Goal: Task Accomplishment & Management: Manage account settings

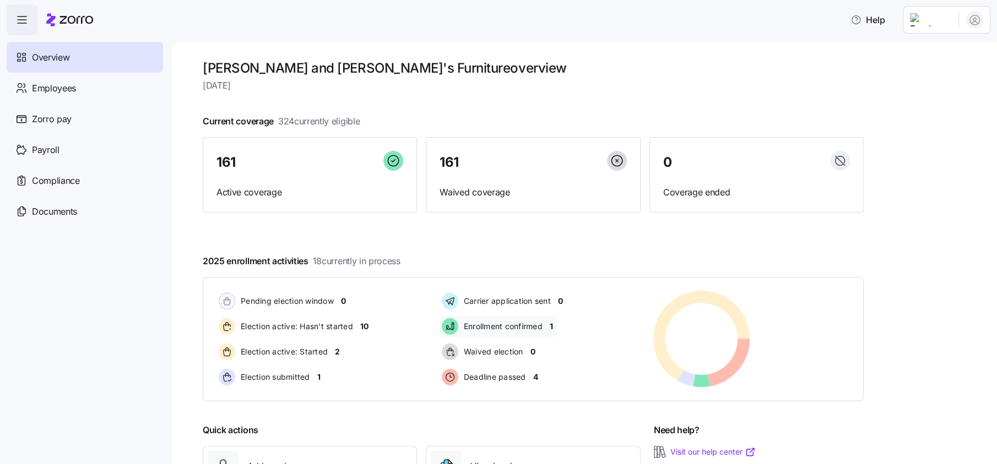
click at [555, 323] on div "Enrollment confirmed 1" at bounding box center [499, 326] width 118 height 21
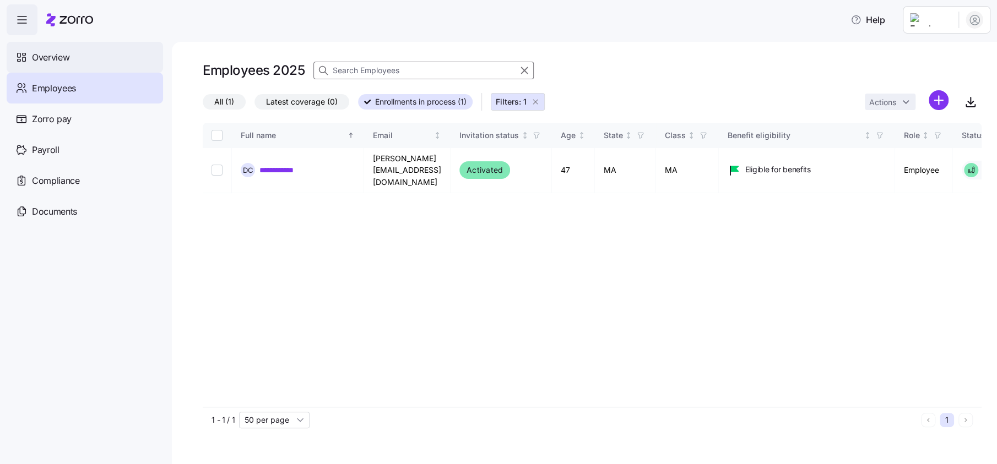
click at [57, 56] on span "Overview" at bounding box center [50, 58] width 37 height 14
